Goal: Find specific page/section

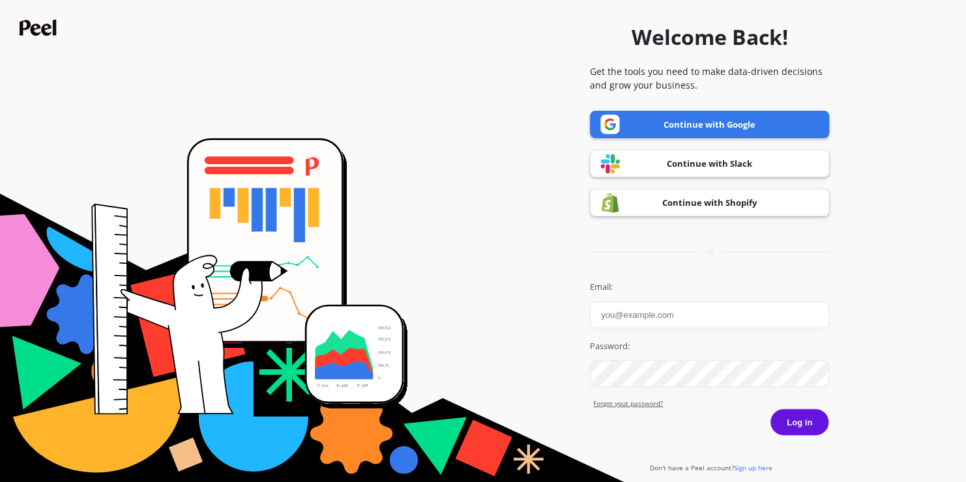
click at [681, 128] on link "Continue with Google" at bounding box center [709, 124] width 239 height 27
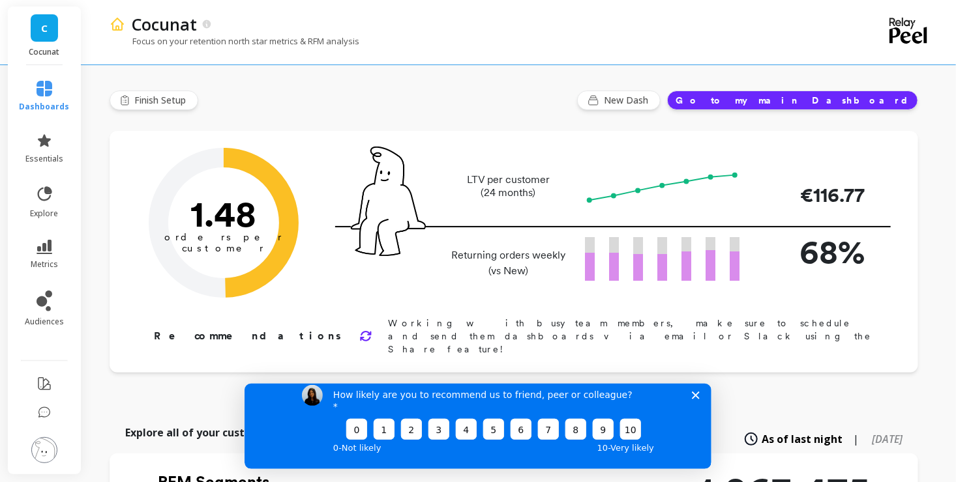
click at [694, 399] on polygon "Close survey" at bounding box center [695, 395] width 8 height 8
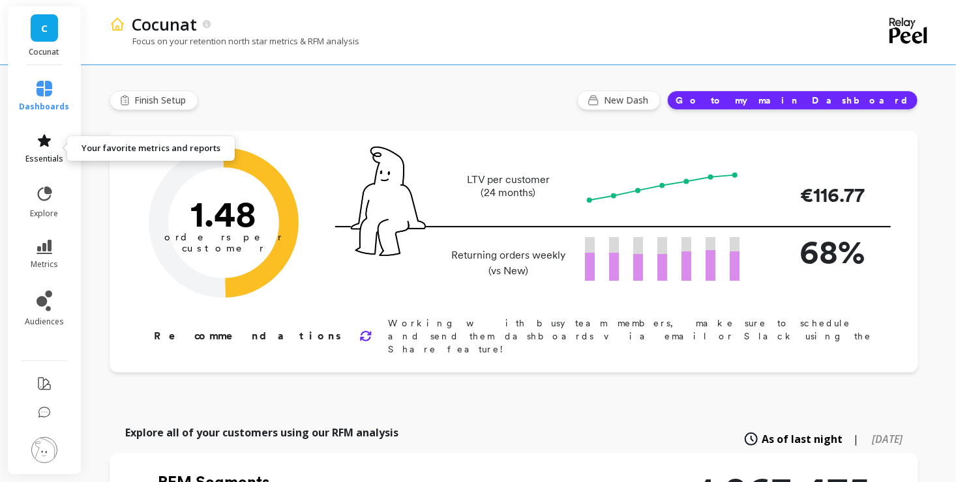
click at [38, 143] on icon at bounding box center [45, 141] width 16 height 16
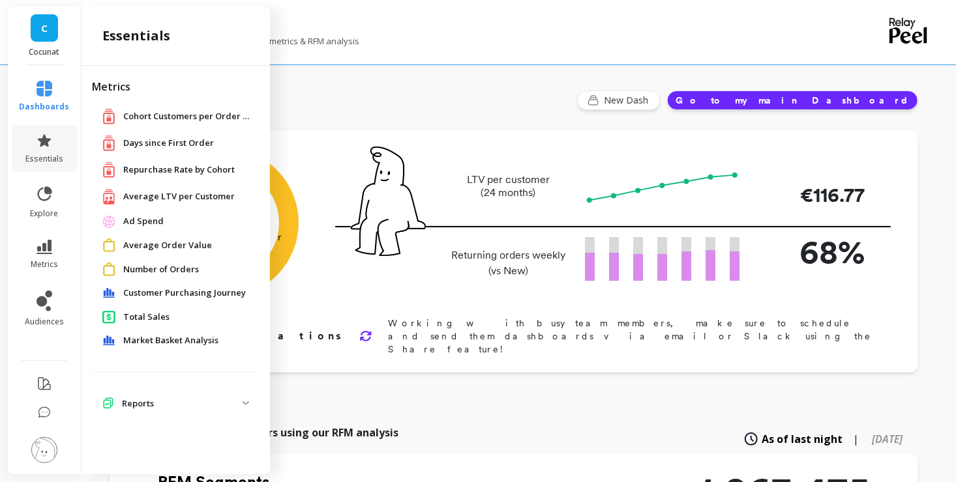
click at [141, 194] on span "Average LTV per Customer" at bounding box center [178, 196] width 111 height 13
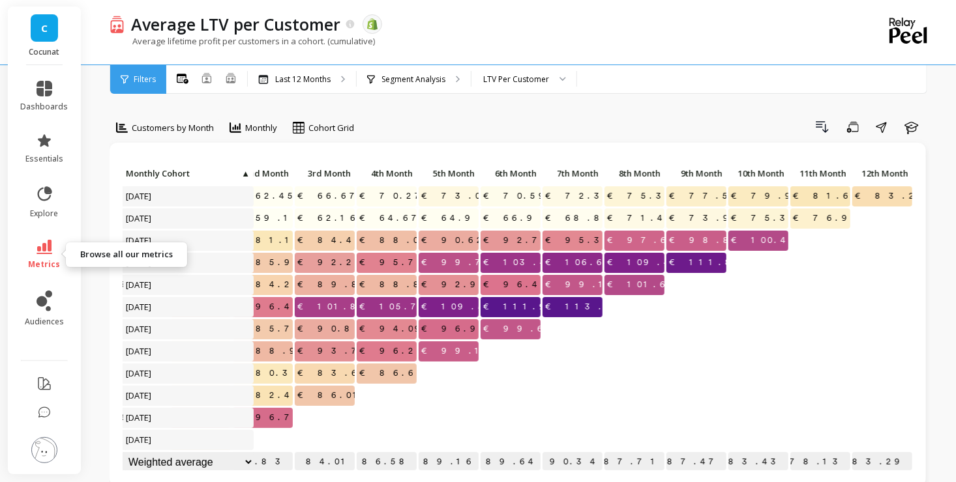
click at [38, 252] on icon at bounding box center [45, 247] width 16 height 14
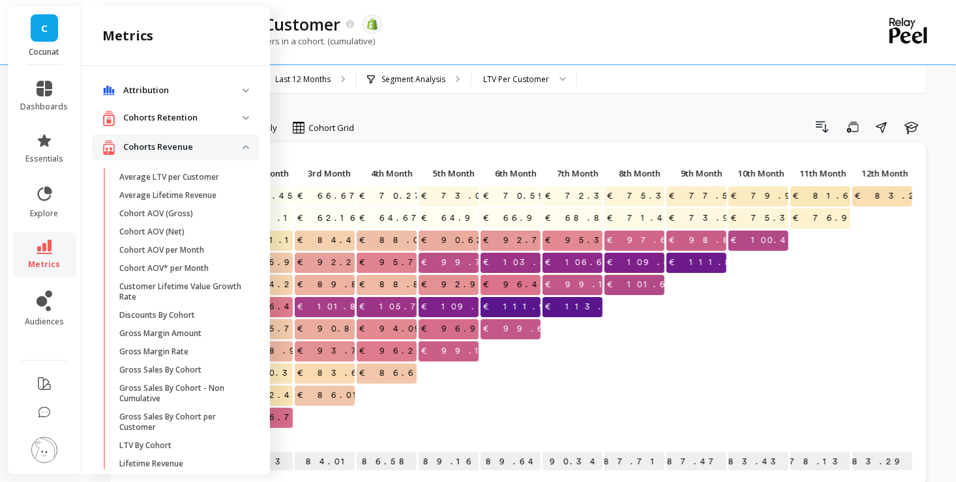
click at [231, 151] on p "Cohorts Revenue" at bounding box center [182, 147] width 119 height 13
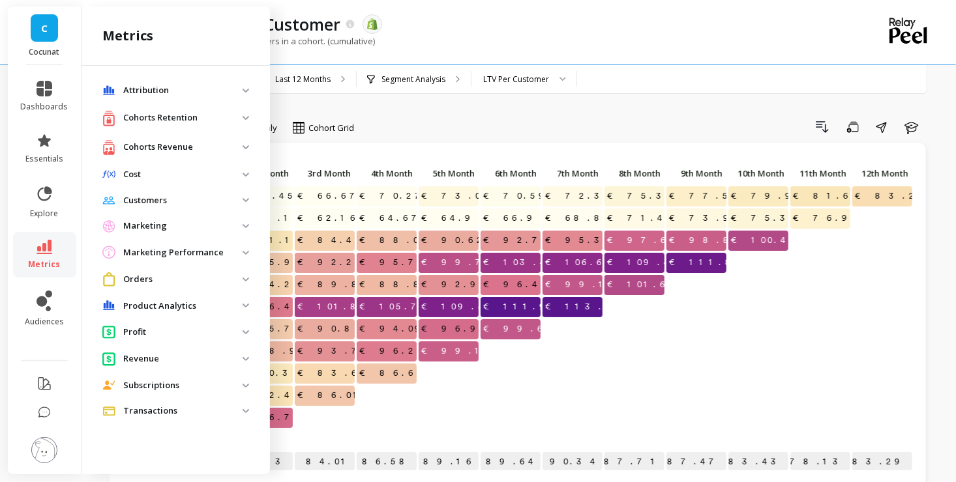
click at [245, 113] on retention "Cohorts Retention" at bounding box center [176, 118] width 168 height 27
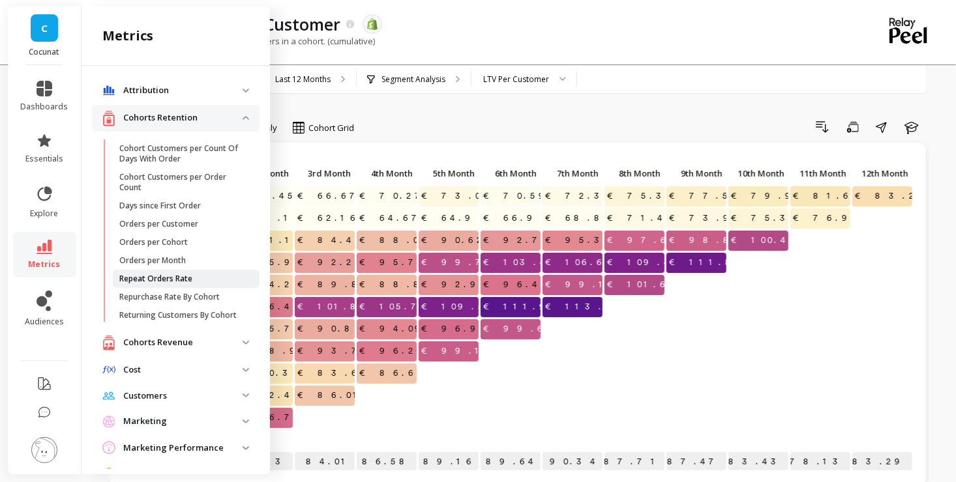
click at [181, 281] on p "Repeat Orders Rate" at bounding box center [155, 279] width 73 height 10
